Goal: Transaction & Acquisition: Purchase product/service

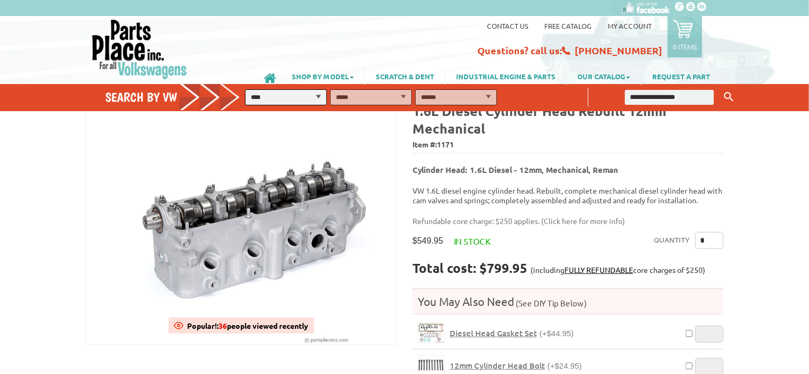
scroll to position [53, 0]
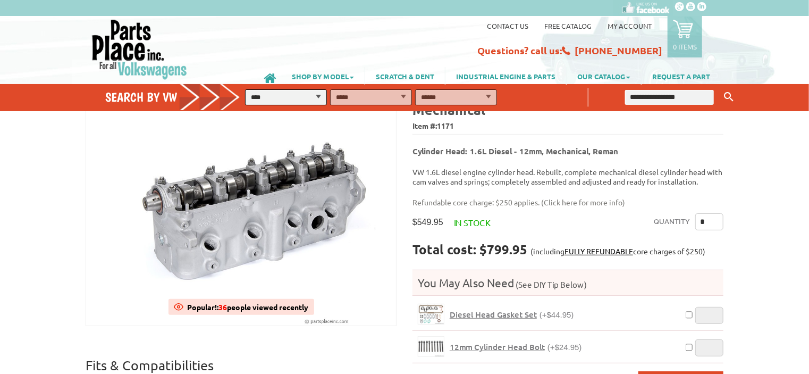
click at [42, 35] on div "Contact us Free Catalog My Account 0 items Recently added item(s) × You have no…" at bounding box center [404, 48] width 809 height 64
click at [27, 53] on div "Contact us Free Catalog My Account 0 items Recently added item(s) × You have no…" at bounding box center [404, 48] width 809 height 64
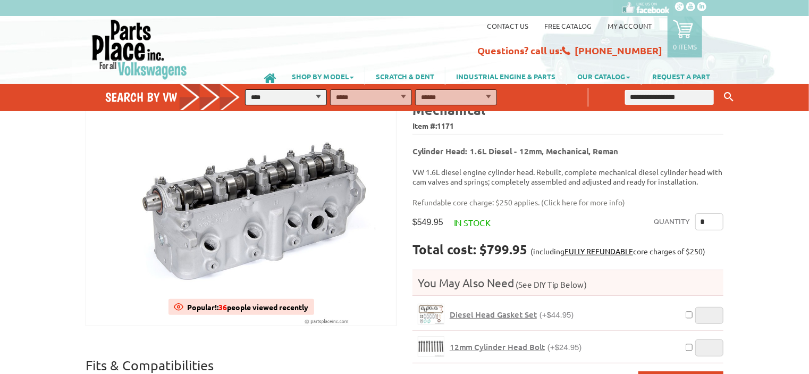
click at [34, 60] on div "Contact us Free Catalog My Account 0 items Recently added item(s) × You have no…" at bounding box center [404, 48] width 809 height 64
click at [749, 48] on div "Contact us Free Catalog My Account 0 items Recently added item(s) × You have no…" at bounding box center [404, 48] width 809 height 64
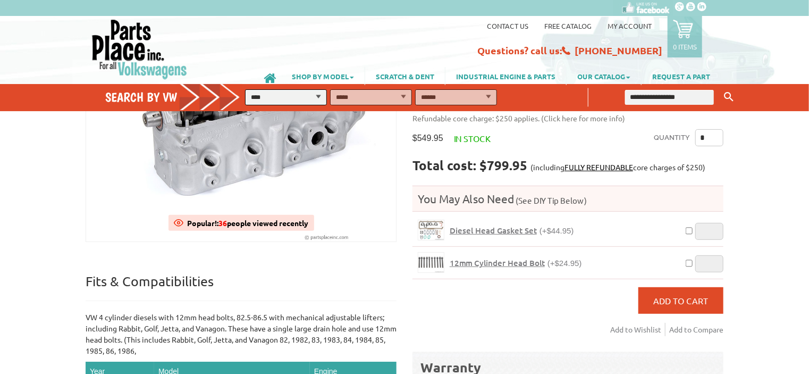
scroll to position [0, 0]
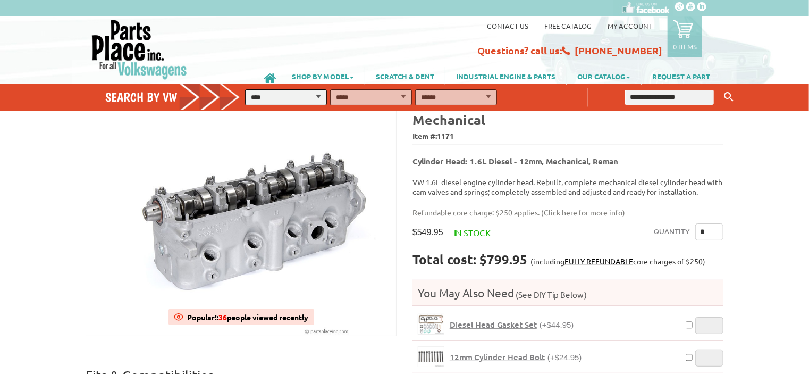
scroll to position [106, 0]
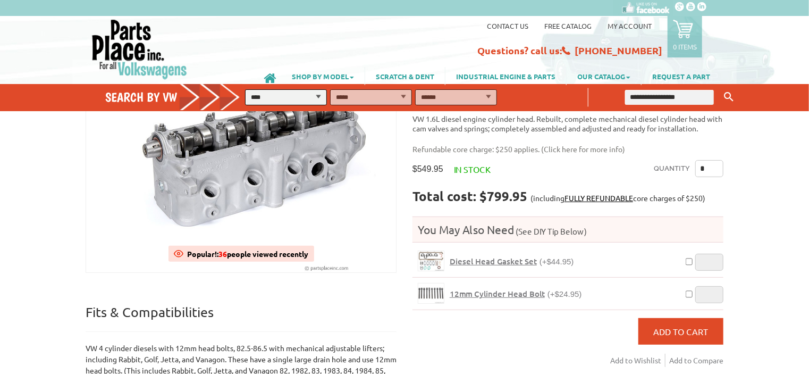
click at [761, 153] on div "VW Diesel Engine Parts Diesel Cylinder Heads and Parts Diesel Timing Belts, Ten…" at bounding box center [404, 372] width 809 height 722
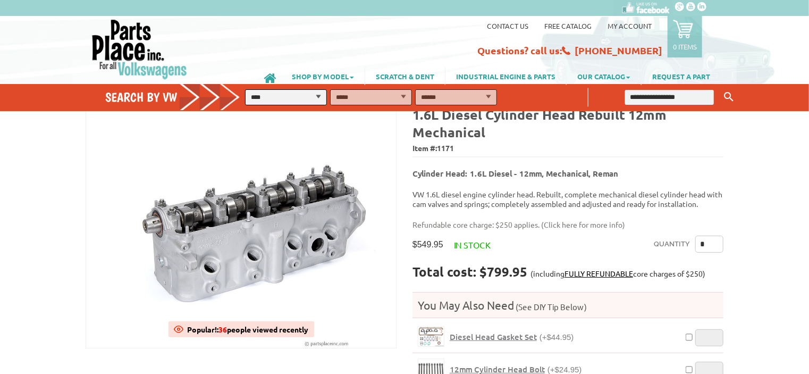
scroll to position [0, 0]
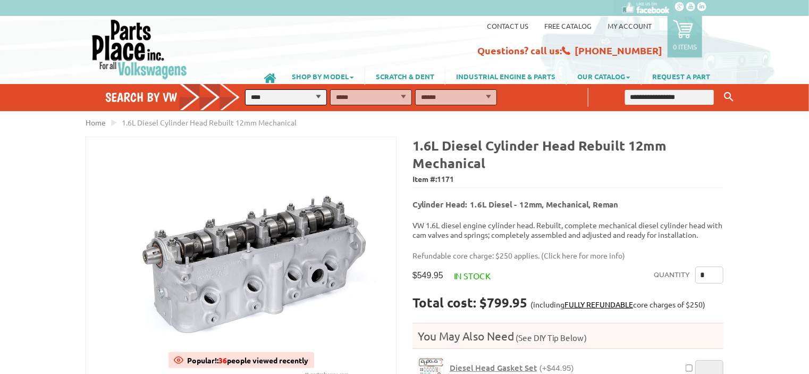
click at [577, 282] on div "Quantity * Total cost: $799.95 (including FULLY REFUNDABLE core charges of $250…" at bounding box center [567, 361] width 311 height 190
click at [768, 113] on html "VW Diesel Engine Parts Diesel Cylinder Heads and Parts Diesel Timing Belts, Ten…" at bounding box center [404, 187] width 809 height 374
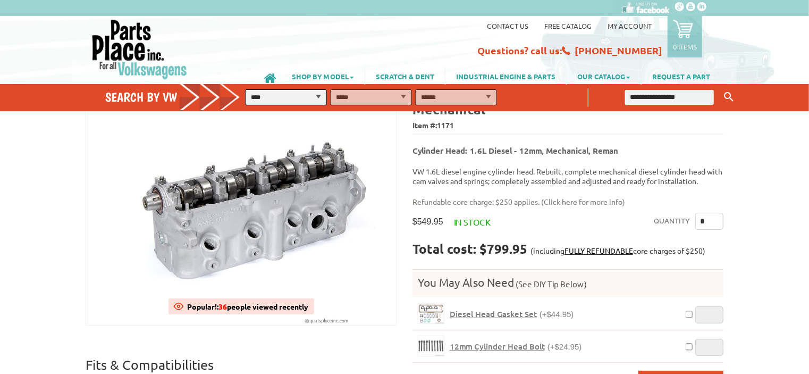
scroll to position [53, 0]
click at [577, 214] on div "Quantity * Total cost: $799.95 (including FULLY REFUNDABLE core charges of $250…" at bounding box center [567, 308] width 311 height 190
click at [546, 221] on div "Quantity * Total cost: $799.95 (including FULLY REFUNDABLE core charges of $250…" at bounding box center [567, 308] width 311 height 190
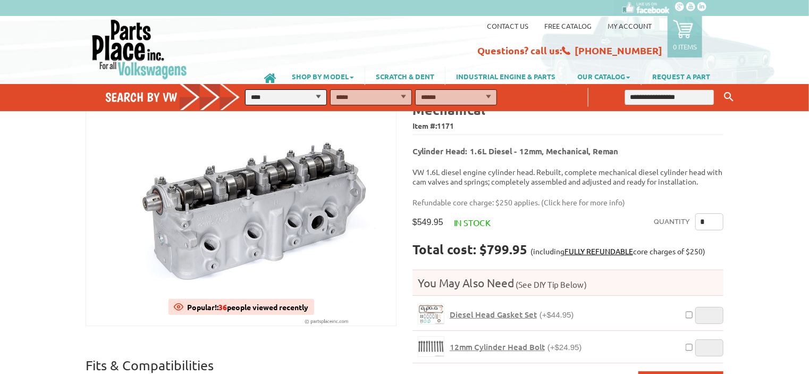
click at [536, 230] on div "Quantity * Total cost: $799.95 (including FULLY REFUNDABLE core charges of $250…" at bounding box center [567, 308] width 311 height 190
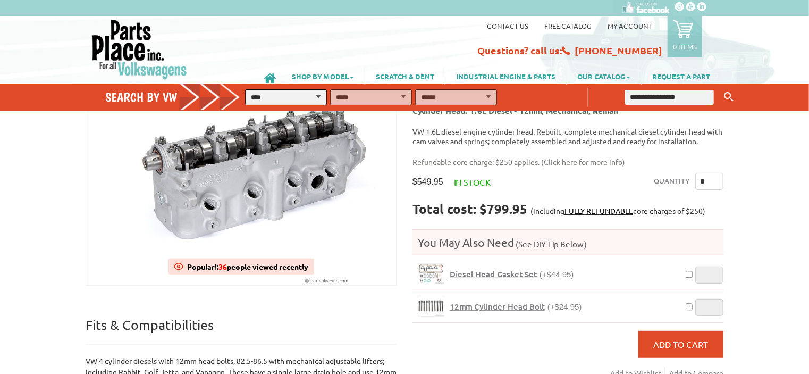
scroll to position [159, 0]
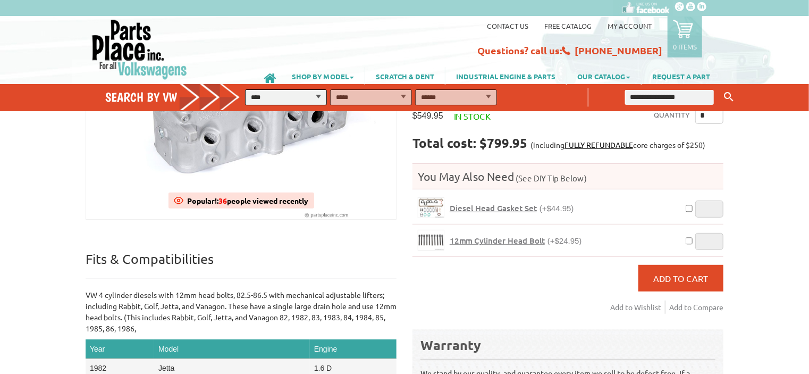
click at [785, 181] on div "VW Diesel Engine Parts Diesel Cylinder Heads and Parts Diesel Timing Belts, Ten…" at bounding box center [404, 318] width 809 height 722
click at [613, 197] on div "Diesel Head Gasket Set (+$44.95)" at bounding box center [564, 207] width 229 height 21
click at [769, 154] on div "VW Diesel Engine Parts Diesel Cylinder Heads and Parts Diesel Timing Belts, Ten…" at bounding box center [404, 318] width 809 height 722
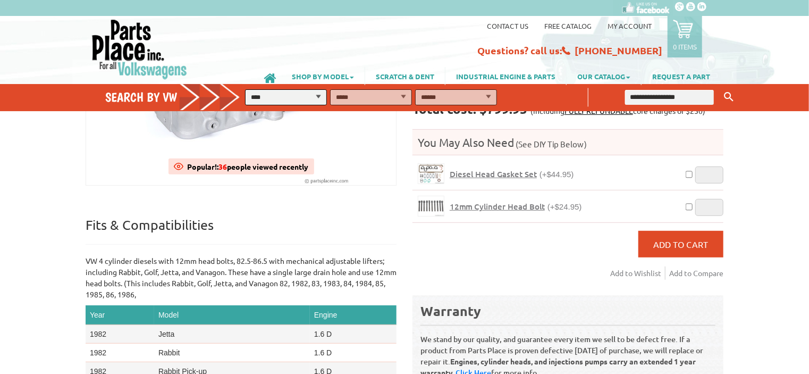
scroll to position [213, 0]
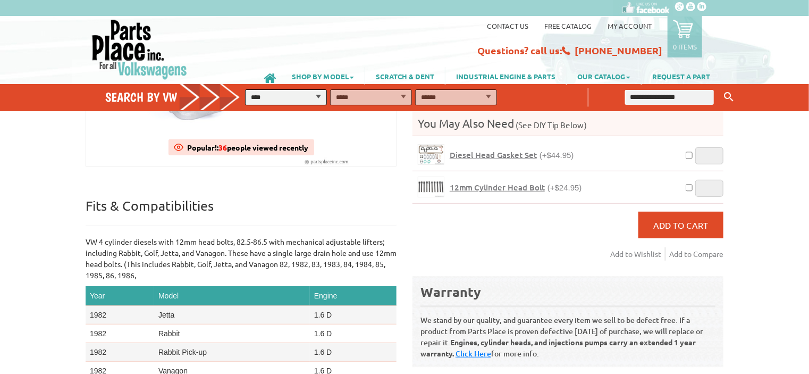
click at [506, 214] on div "Quantity * Total cost: $799.95 (including FULLY REFUNDABLE core charges of $250…" at bounding box center [567, 149] width 311 height 190
click at [774, 187] on div "VW Diesel Engine Parts Diesel Cylinder Heads and Parts Diesel Timing Belts, Ten…" at bounding box center [404, 265] width 809 height 722
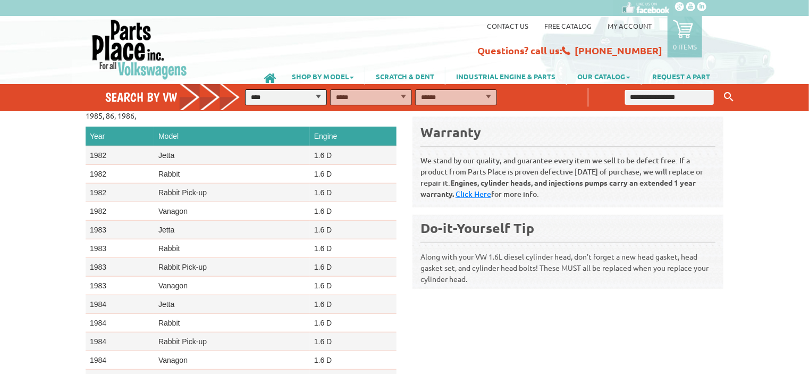
scroll to position [0, 0]
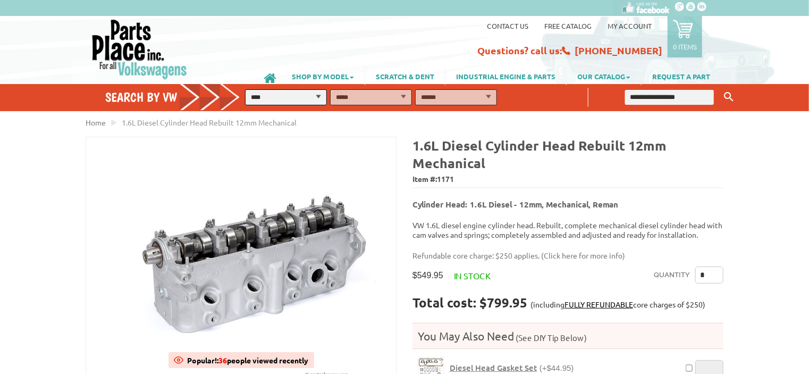
click at [342, 24] on div "Contact us Free Catalog My Account 0 items Recently added item(s) × You have no…" at bounding box center [511, 38] width 429 height 39
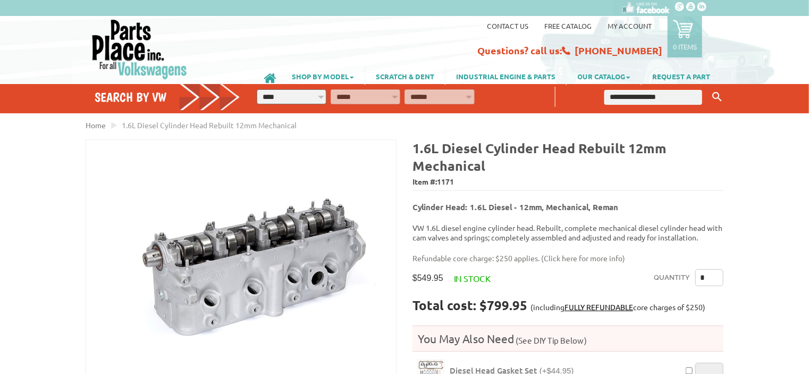
click at [60, 40] on div "Contact us Free Catalog My Account 0 items Recently added item(s) × You have no…" at bounding box center [404, 48] width 809 height 64
